Goal: Task Accomplishment & Management: Use online tool/utility

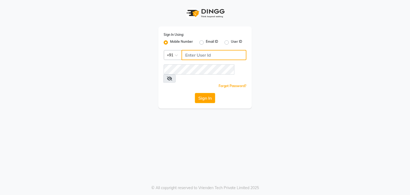
click at [207, 58] on input "Username" at bounding box center [214, 55] width 65 height 10
drag, startPoint x: 207, startPoint y: 58, endPoint x: 214, endPoint y: 59, distance: 6.8
click at [214, 59] on input "Username" at bounding box center [214, 55] width 65 height 10
type input "0"
type input "9959178964"
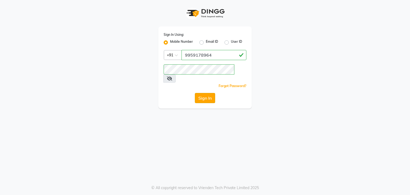
click at [202, 93] on button "Sign In" at bounding box center [205, 98] width 20 height 10
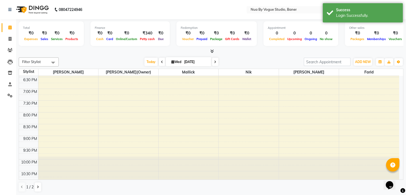
scroll to position [0, 0]
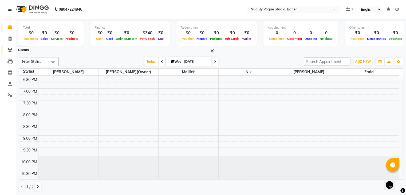
click at [9, 49] on icon at bounding box center [9, 50] width 5 height 4
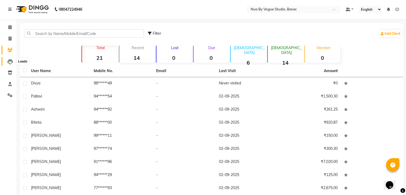
click at [10, 63] on icon at bounding box center [9, 61] width 5 height 5
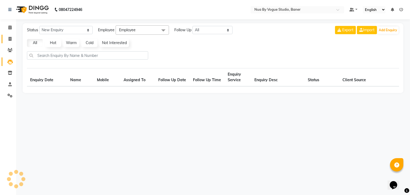
select select "10"
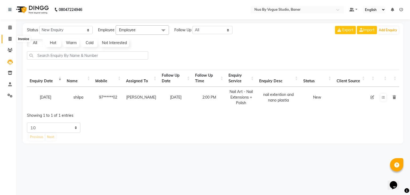
click at [10, 38] on icon at bounding box center [10, 39] width 3 height 4
select select "8764"
select select "service"
